Goal: Participate in discussion: Engage in conversation with other users on a specific topic

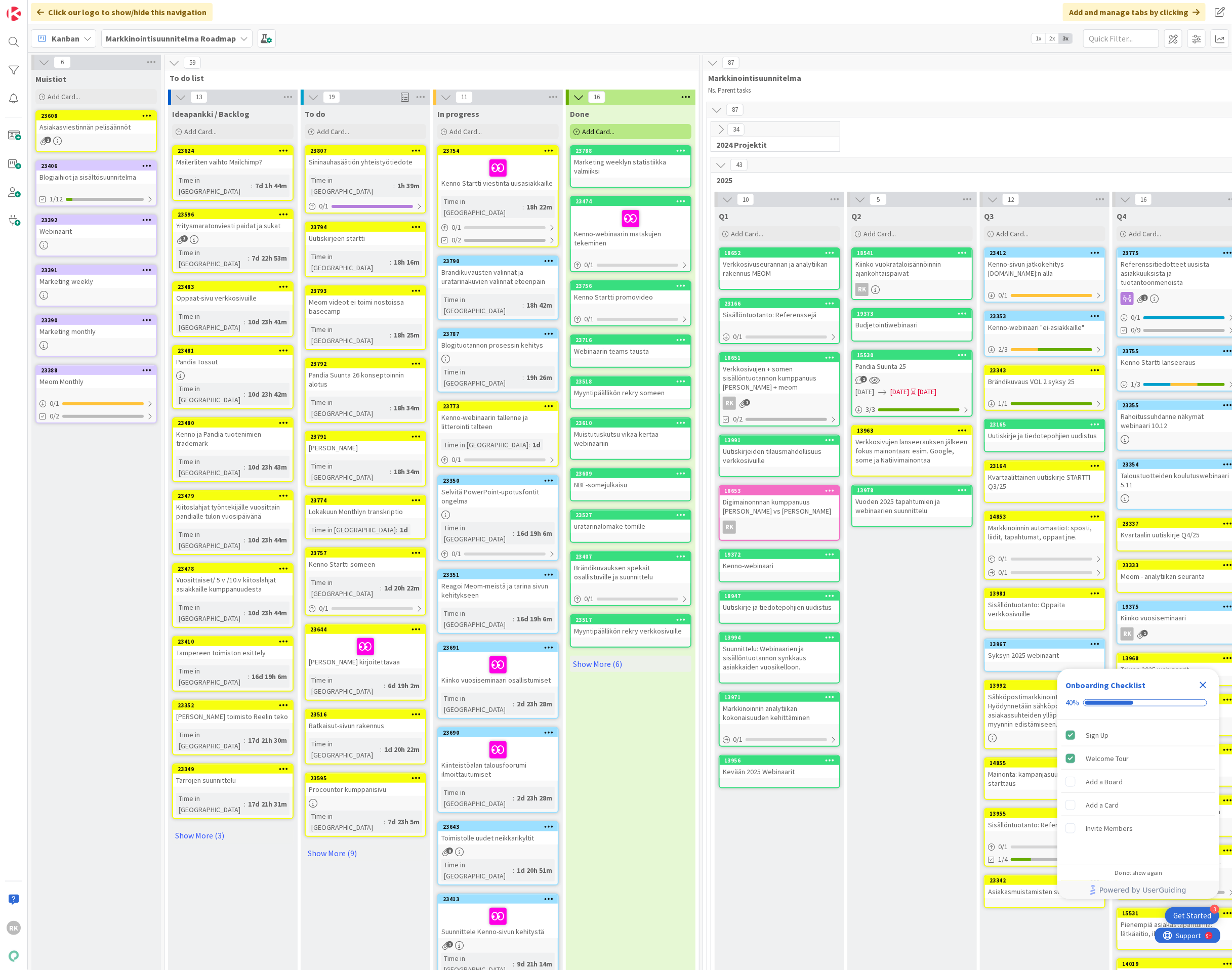
click at [92, 134] on div "23608 Asiakasviestinnän pelisäännöt 2" at bounding box center [96, 132] width 121 height 42
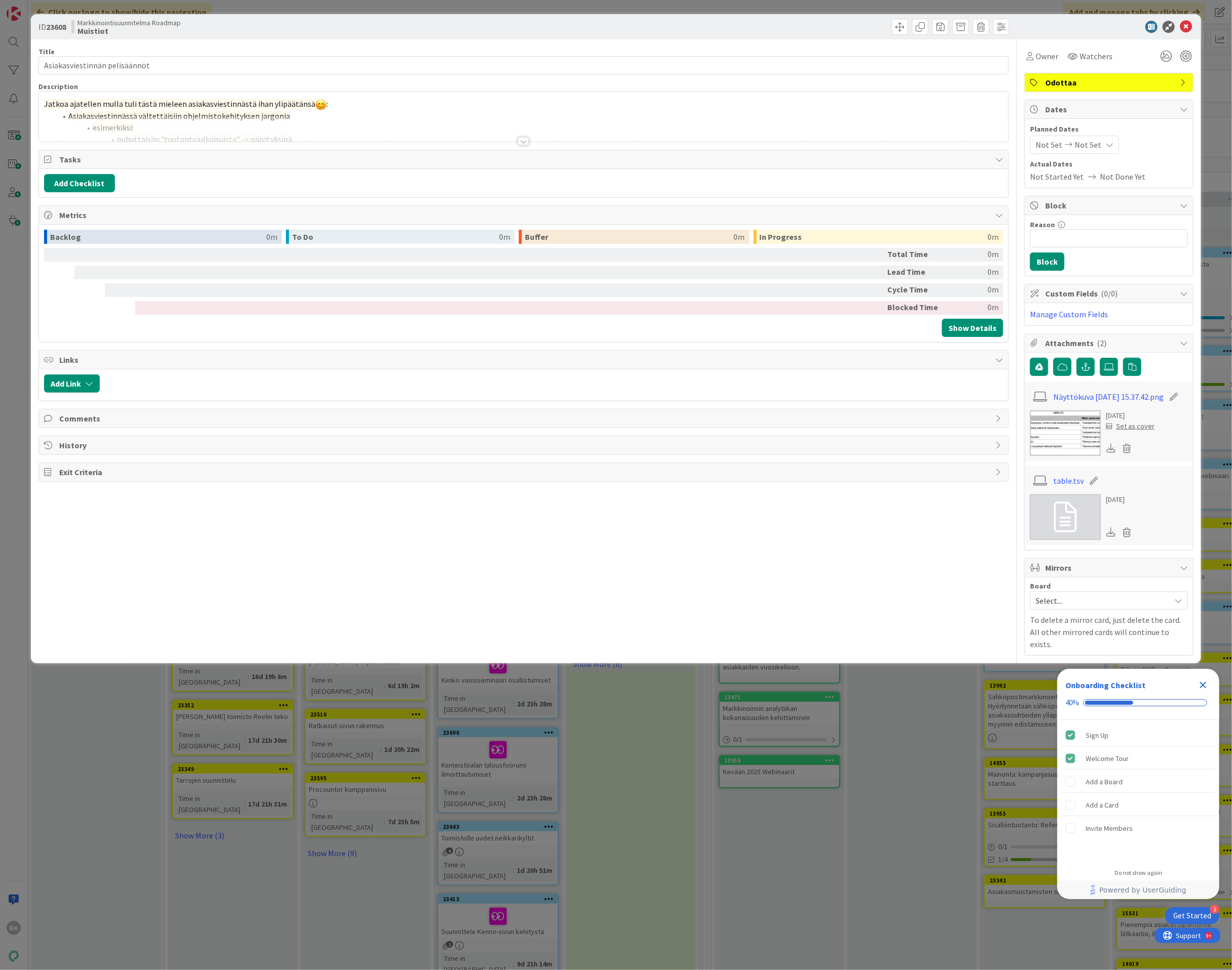
click at [531, 141] on div at bounding box center [524, 129] width 969 height 26
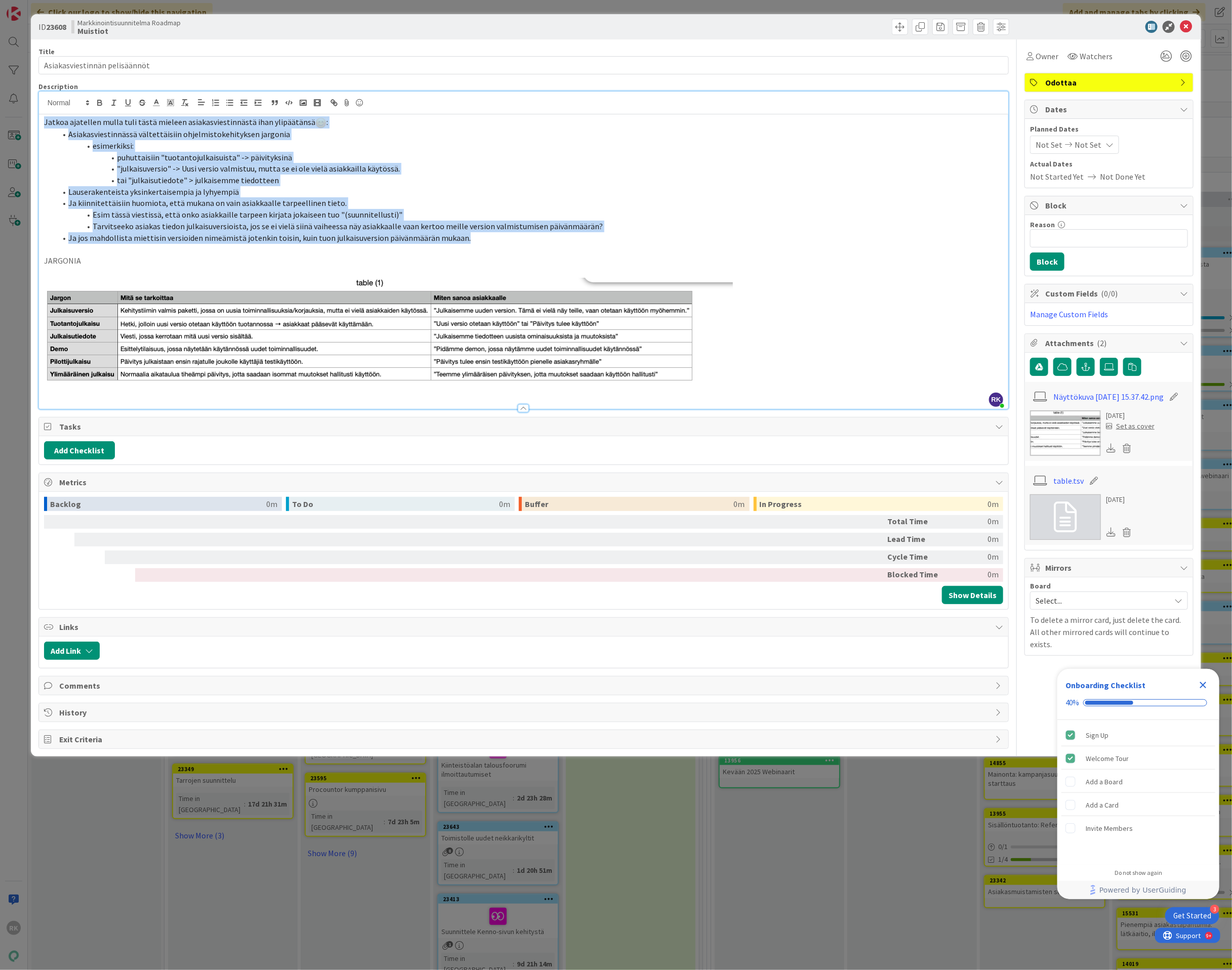
drag, startPoint x: 543, startPoint y: 243, endPoint x: 29, endPoint y: 123, distance: 527.8
click at [29, 123] on div "ID 23608 Markkinointisuunnitelma Roadmap Muistiot Title 29 / 128 Asiakasviestin…" at bounding box center [616, 485] width 1232 height 970
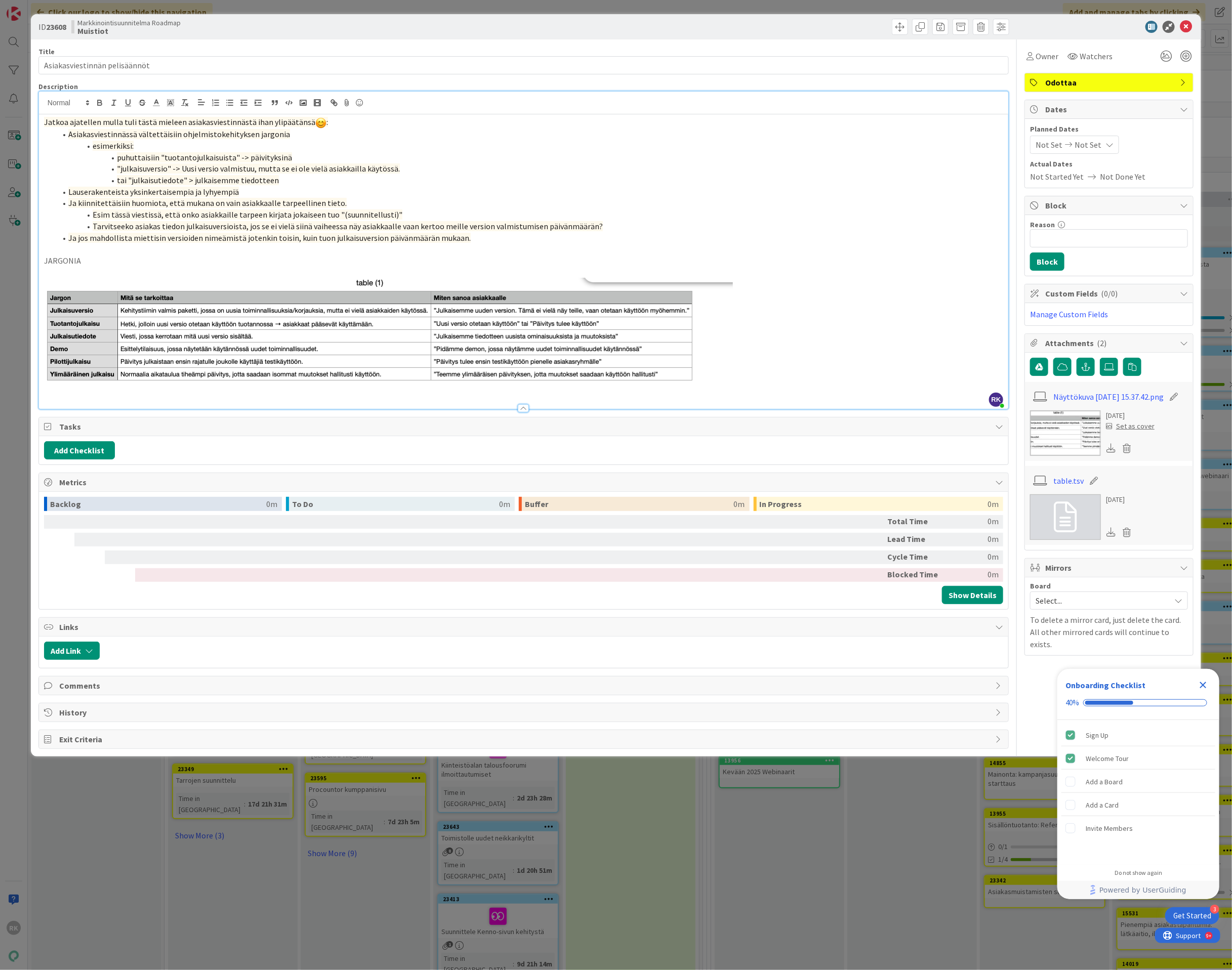
drag, startPoint x: 499, startPoint y: 135, endPoint x: 493, endPoint y: 138, distance: 6.7
click at [495, 134] on li "Asiakasviestinnässä vältettäisiin ohjelmistokehityksen jargonia" at bounding box center [530, 134] width 947 height 11
click at [1191, 29] on icon at bounding box center [1186, 27] width 12 height 12
